Goal: Information Seeking & Learning: Learn about a topic

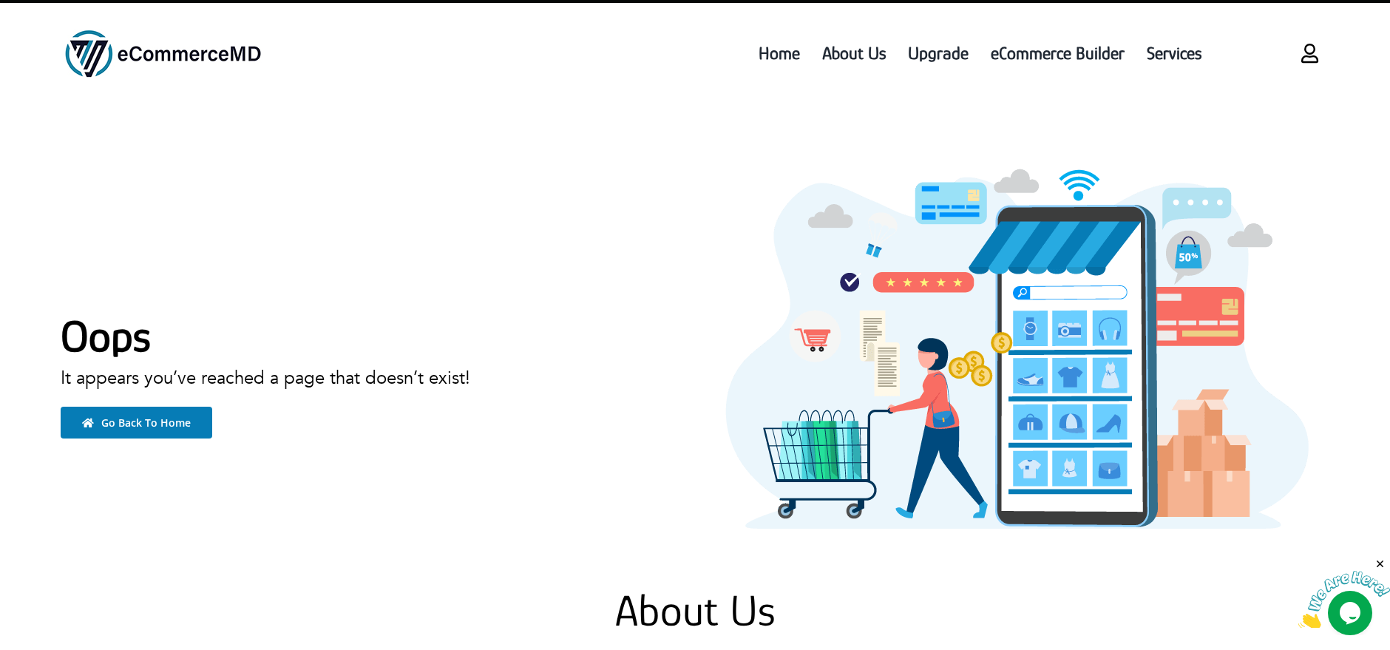
click at [158, 418] on span "Go Back To Home" at bounding box center [145, 423] width 89 height 14
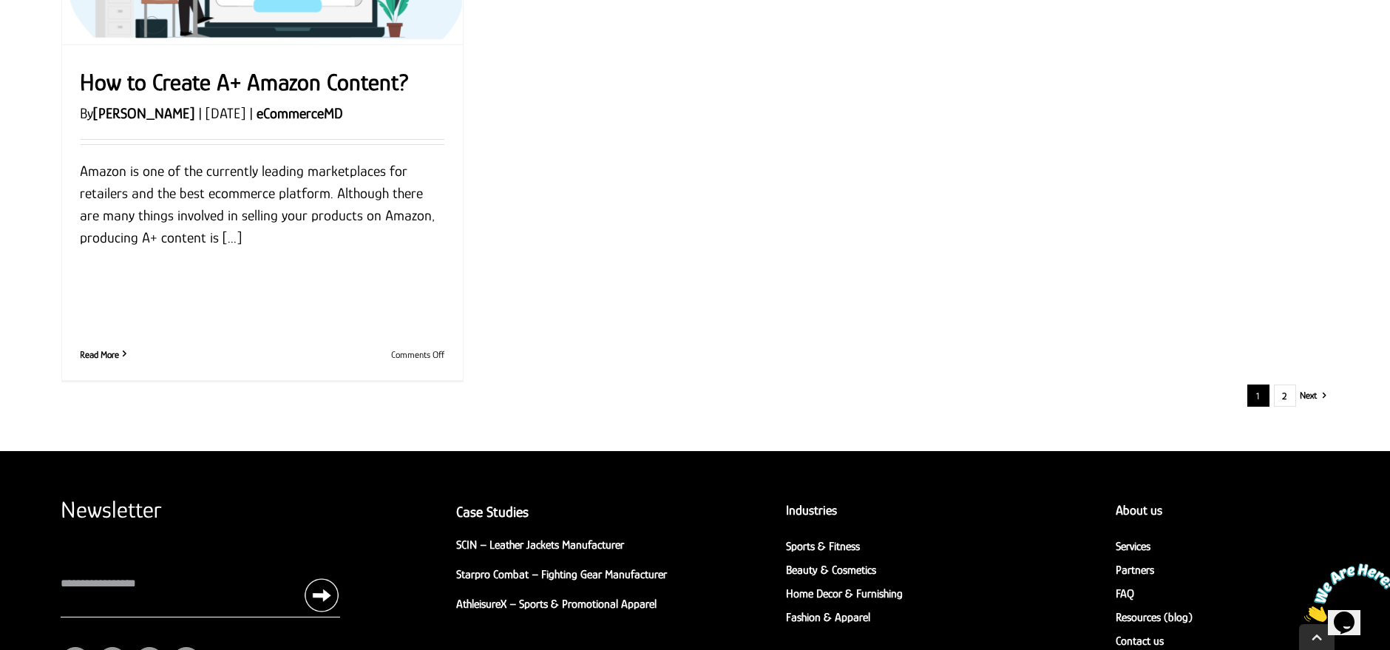
scroll to position [2634, 0]
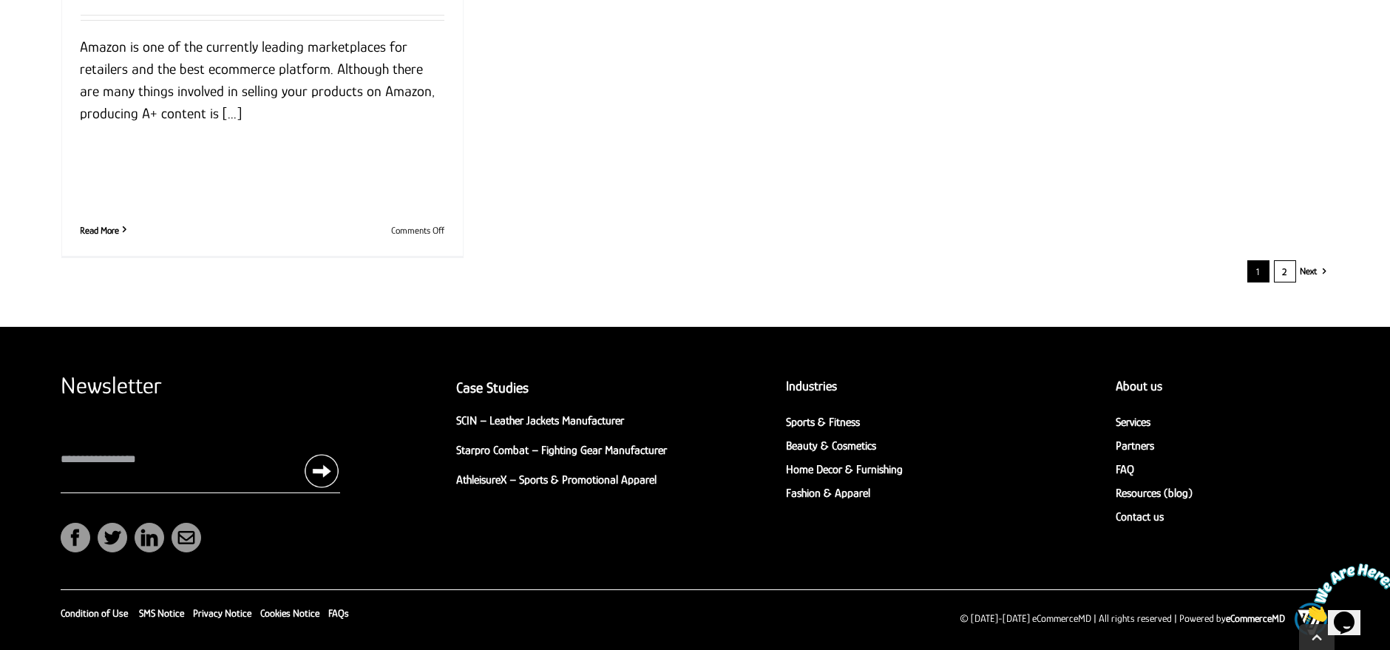
click at [1275, 271] on link "2" at bounding box center [1285, 271] width 22 height 22
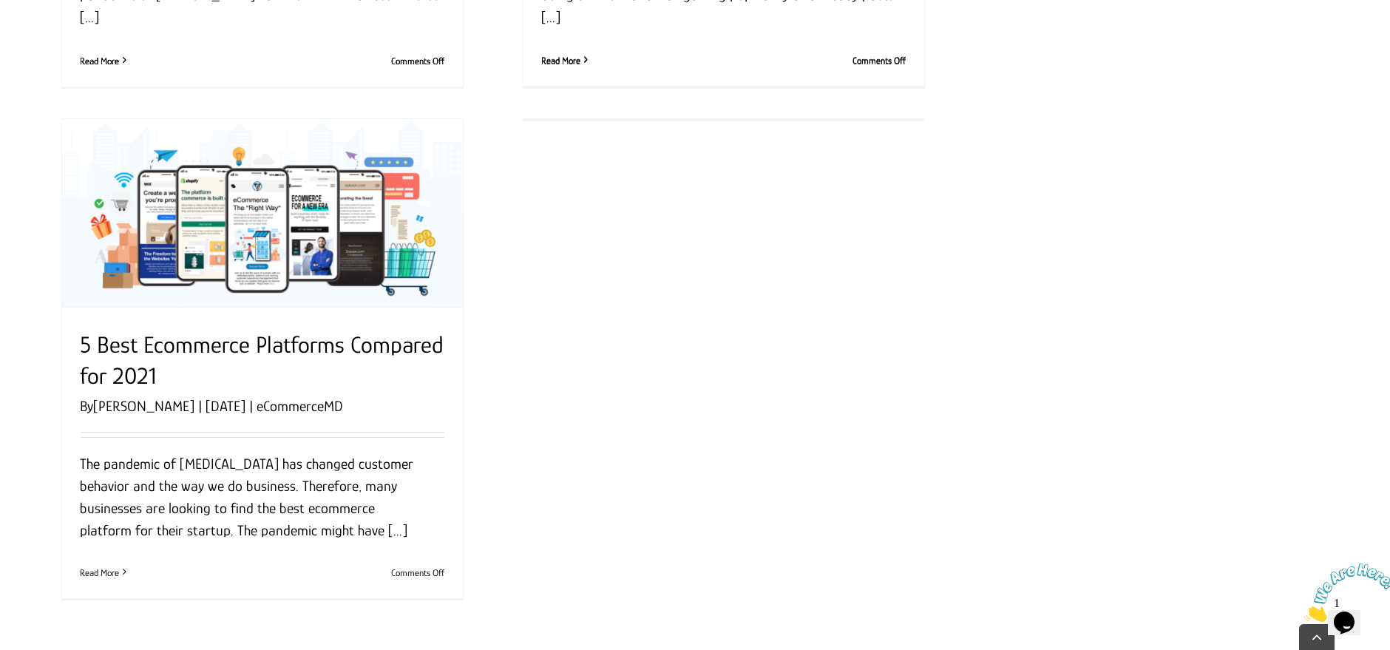
scroll to position [2544, 0]
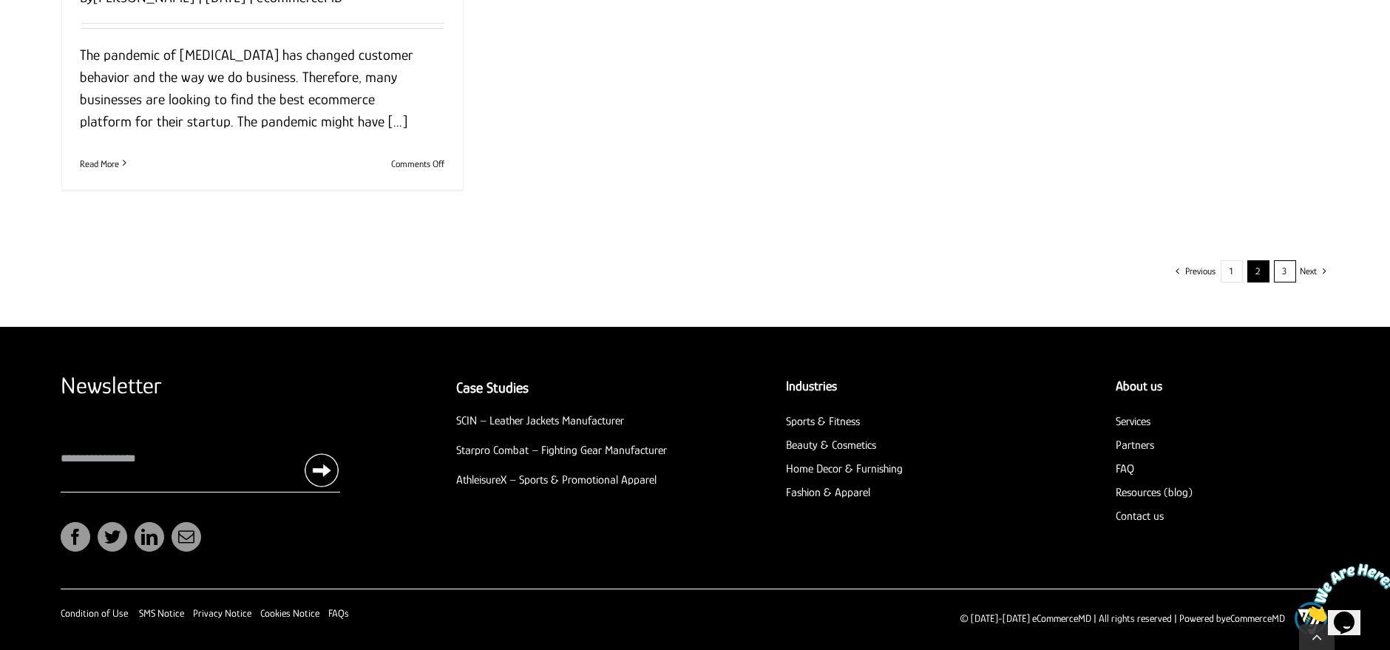
click at [1280, 275] on link "3" at bounding box center [1285, 271] width 22 height 22
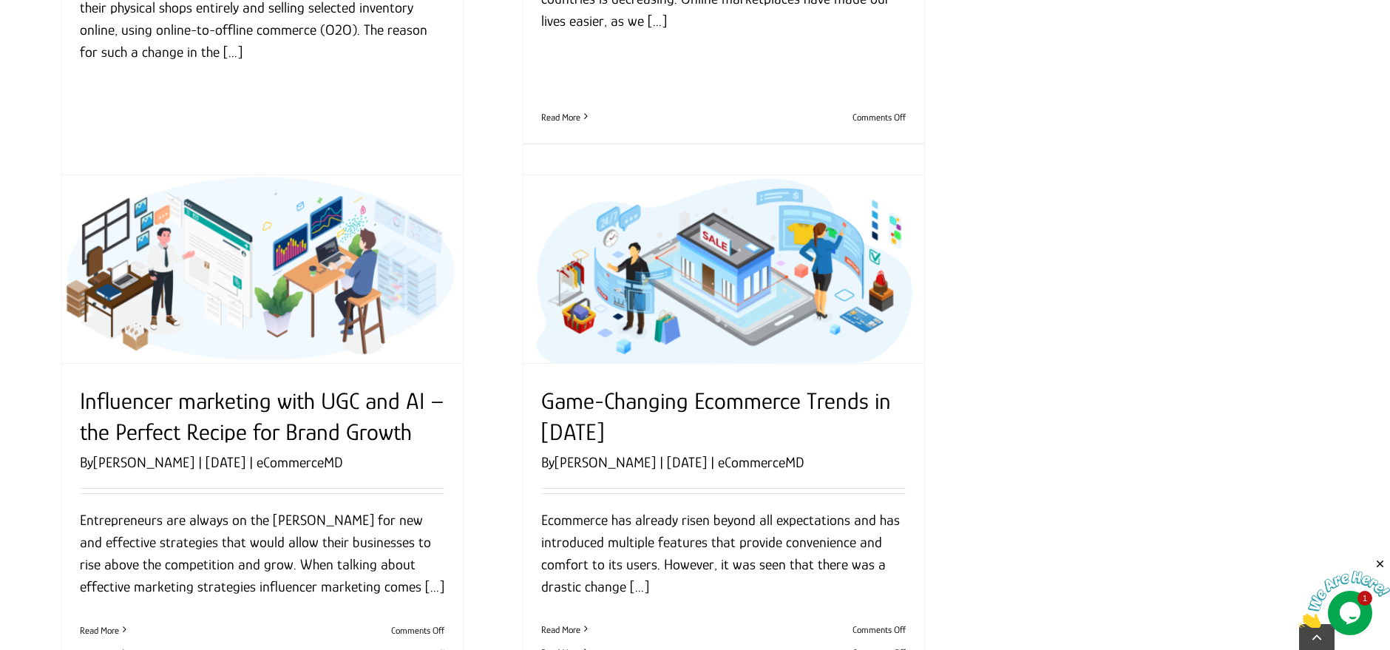
scroll to position [1643, 0]
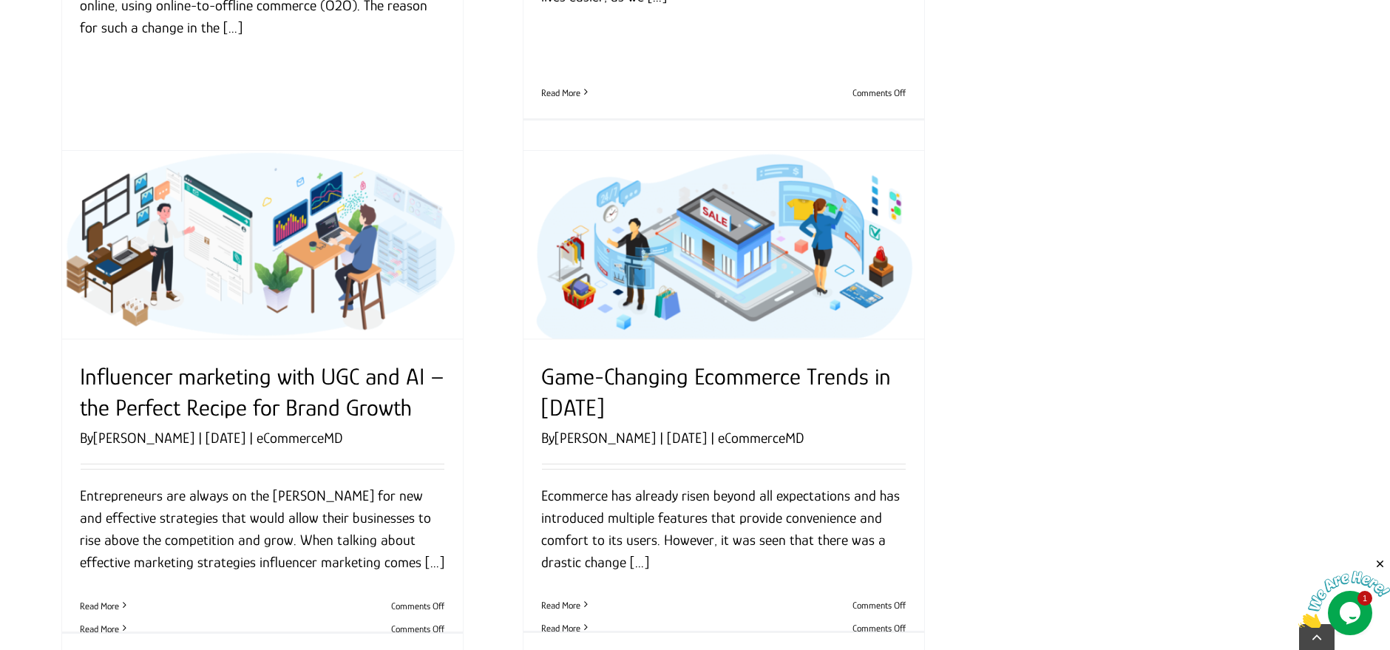
click at [735, 379] on link "Game-Changing Ecommerce Trends in [DATE]" at bounding box center [717, 392] width 350 height 58
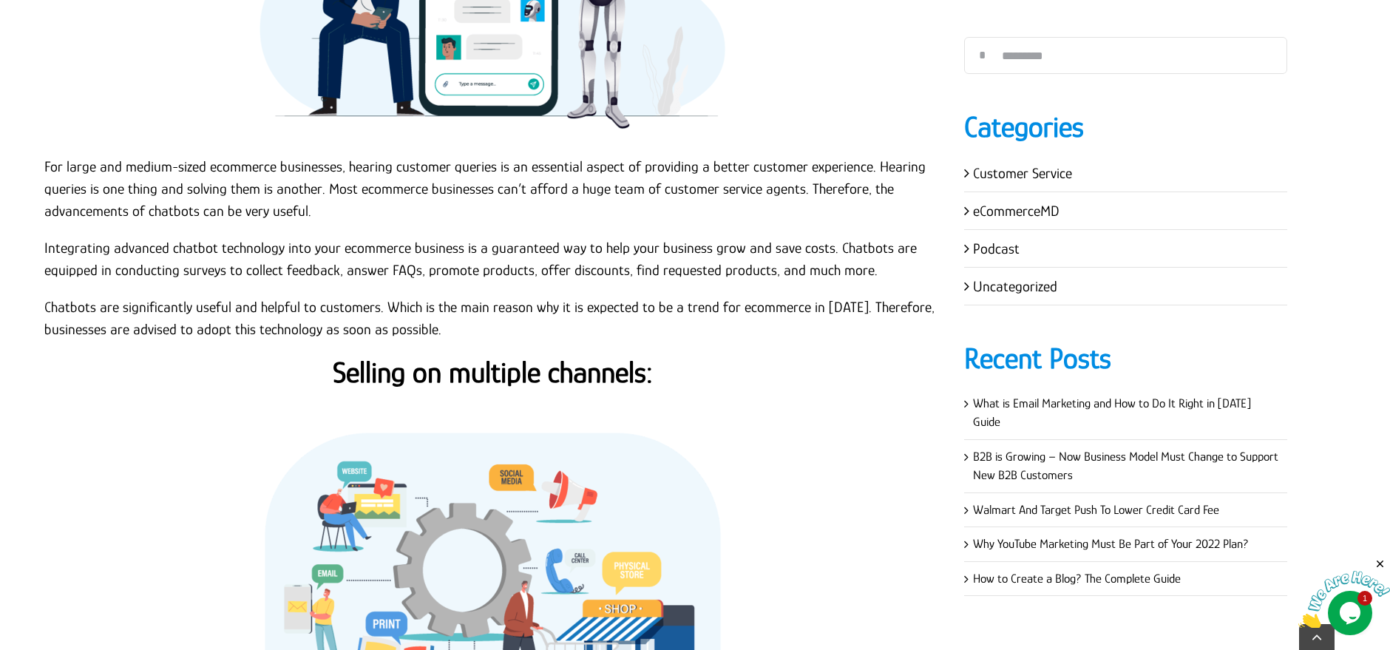
scroll to position [1807, 0]
